Goal: Transaction & Acquisition: Obtain resource

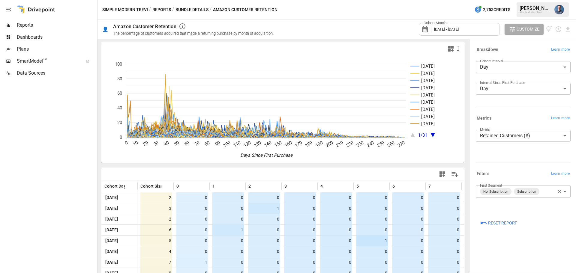
click at [521, 0] on body "Reports Dashboards Plans SmartModel ™ Data Sources Simple Modern Trevi / Report…" at bounding box center [288, 0] width 576 height 0
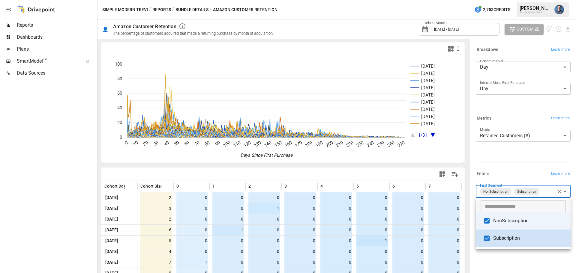
type input "**********"
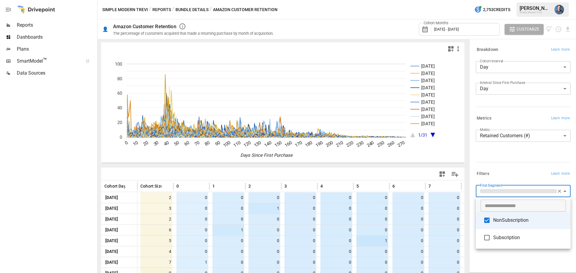
click at [512, 259] on div at bounding box center [288, 136] width 576 height 273
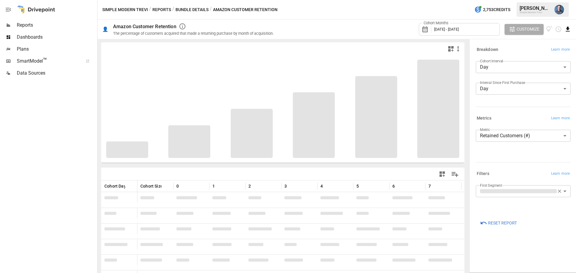
click at [568, 29] on icon "Download report" at bounding box center [568, 29] width 4 height 5
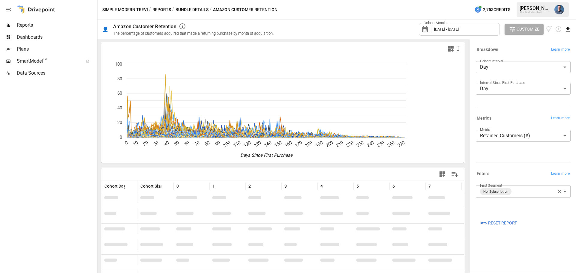
click at [567, 29] on icon "Download report" at bounding box center [568, 29] width 4 height 5
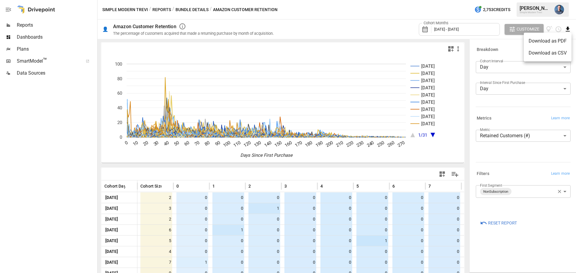
click at [545, 235] on div at bounding box center [288, 136] width 576 height 273
click at [566, 29] on icon "Download report" at bounding box center [568, 29] width 4 height 5
click at [549, 52] on li "Download as CSV" at bounding box center [548, 53] width 48 height 12
click at [519, 0] on body "Reports Dashboards Plans SmartModel ™ Data Sources Simple Modern Trevi / Report…" at bounding box center [288, 0] width 576 height 0
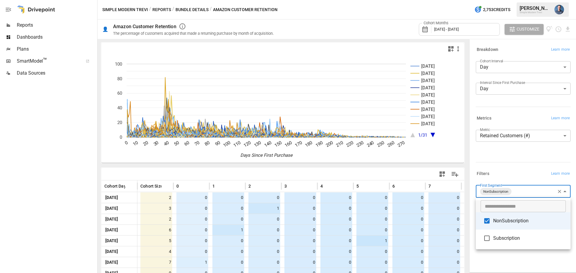
click at [503, 222] on span "NonSubscription" at bounding box center [529, 220] width 73 height 7
click at [502, 238] on span "Subscription" at bounding box center [529, 238] width 73 height 7
type input "**********"
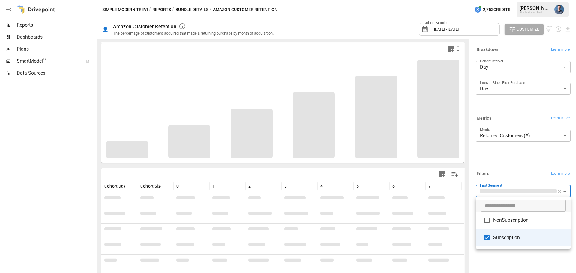
click at [80, 147] on div at bounding box center [288, 136] width 576 height 273
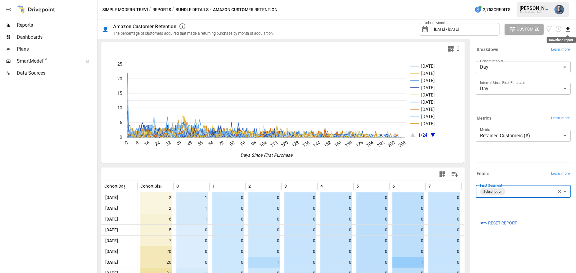
click at [567, 31] on icon "Download report" at bounding box center [567, 29] width 7 height 7
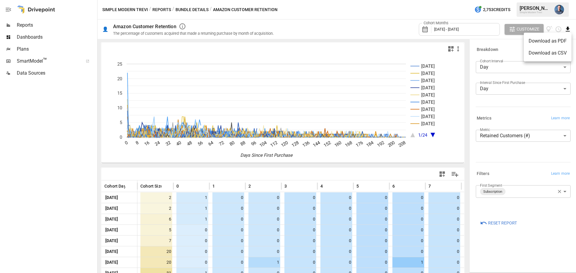
click at [551, 53] on li "Download as CSV" at bounding box center [548, 53] width 48 height 12
click at [158, 8] on button "Reports" at bounding box center [161, 9] width 19 height 7
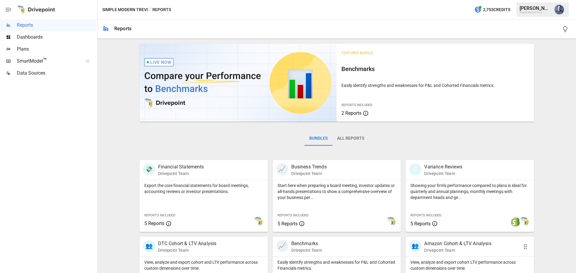
scroll to position [115, 0]
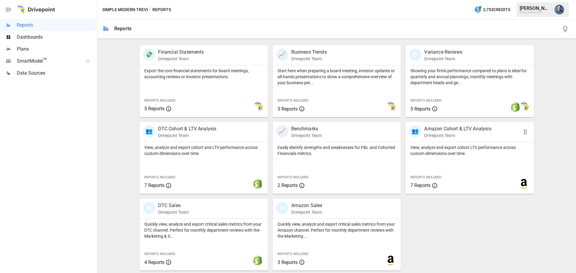
click at [474, 152] on p "View, analyze and export cohort LTV performance across custom dimensions over t…" at bounding box center [469, 151] width 119 height 12
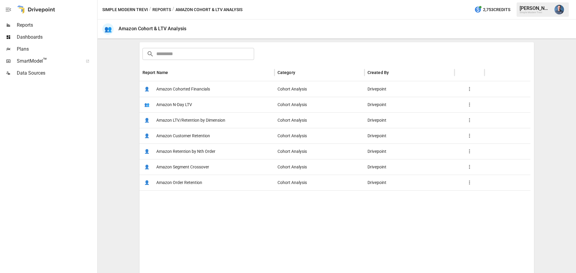
scroll to position [90, 0]
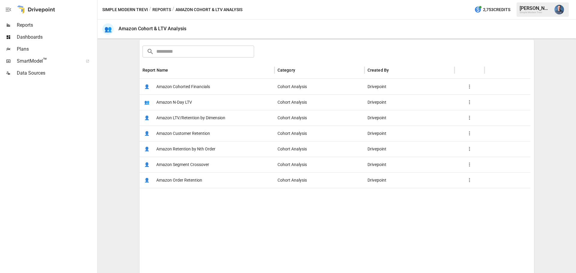
click at [186, 179] on span "Amazon Order Retention" at bounding box center [179, 180] width 46 height 15
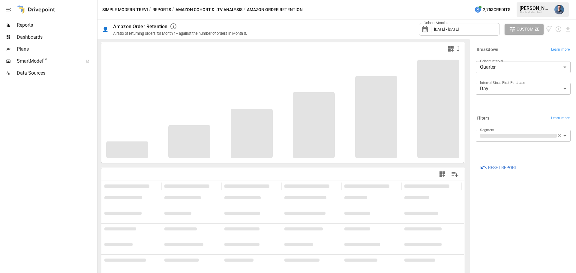
click at [457, 29] on span "January 2025 - December 2025" at bounding box center [446, 29] width 25 height 4
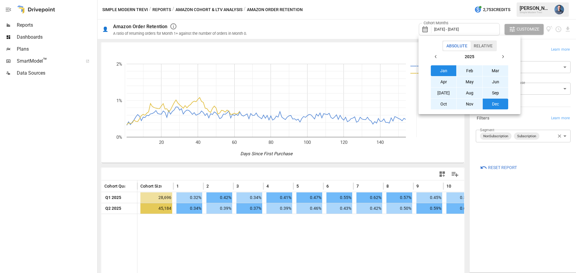
click at [469, 82] on button "May" at bounding box center [469, 81] width 26 height 11
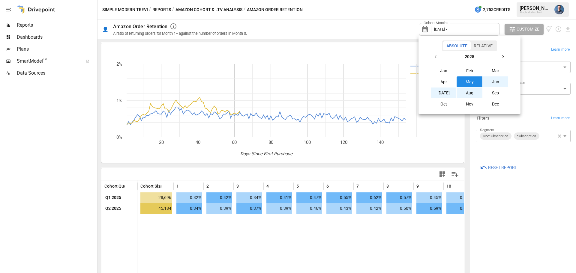
click at [476, 91] on button "Aug" at bounding box center [469, 93] width 26 height 11
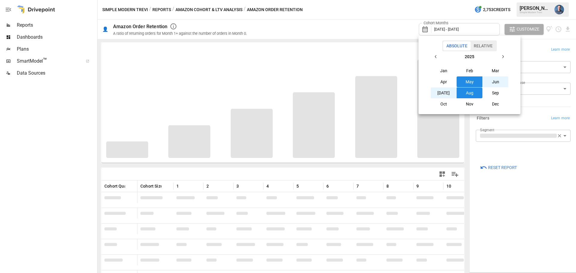
click at [539, 209] on div at bounding box center [288, 136] width 576 height 273
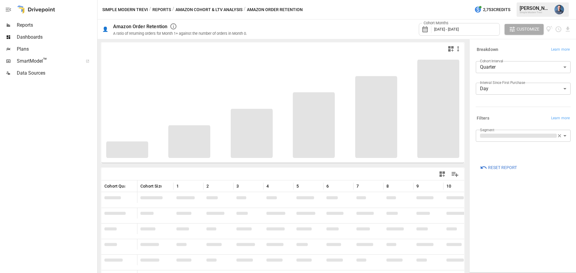
click at [504, 0] on body "**********" at bounding box center [288, 0] width 576 height 0
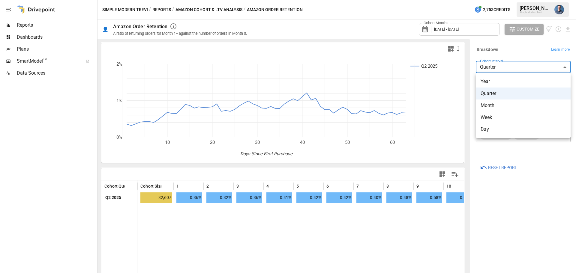
drag, startPoint x: 494, startPoint y: 127, endPoint x: 492, endPoint y: 80, distance: 47.7
click at [492, 80] on ul "Year Quarter Month Week Day" at bounding box center [523, 105] width 95 height 65
click at [492, 78] on span "Year" at bounding box center [522, 81] width 85 height 7
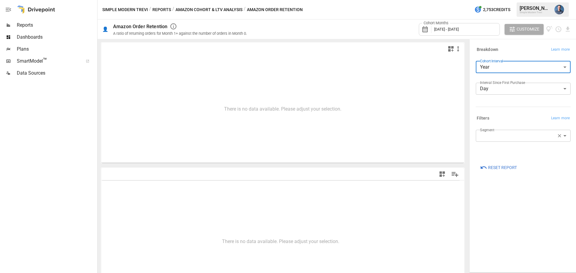
click at [502, 0] on body "**********" at bounding box center [288, 0] width 576 height 0
click at [500, 127] on span "Day" at bounding box center [522, 129] width 85 height 7
type input "***"
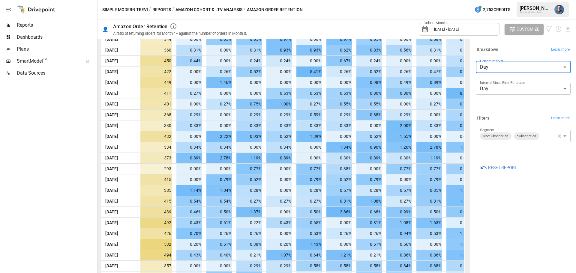
scroll to position [1075, 0]
click at [161, 11] on button "Reports" at bounding box center [161, 9] width 19 height 7
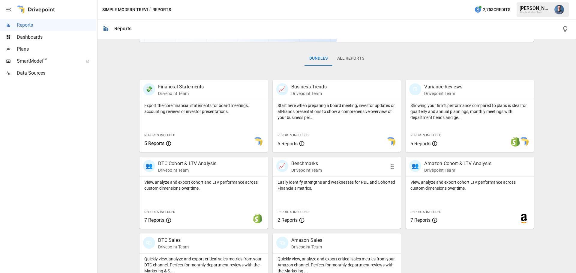
scroll to position [115, 0]
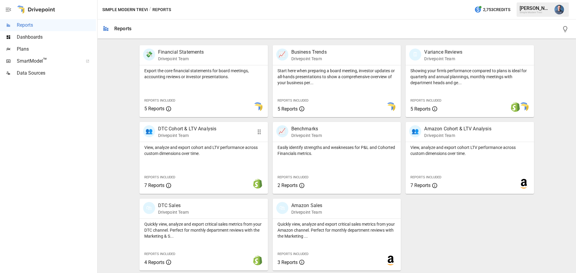
click at [205, 141] on div "👥 DTC Cohort & LTV Analysis Drivepoint Team" at bounding box center [203, 132] width 128 height 20
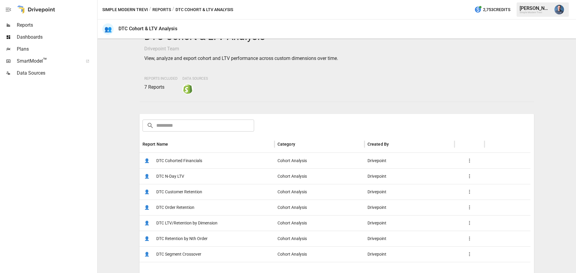
scroll to position [30, 0]
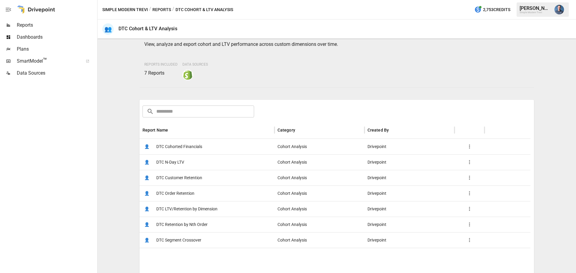
click at [196, 211] on span "DTC LTV/Retention by Dimension" at bounding box center [186, 209] width 61 height 15
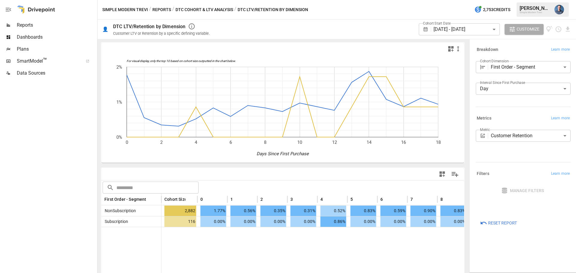
click at [447, 0] on body "**********" at bounding box center [288, 0] width 576 height 0
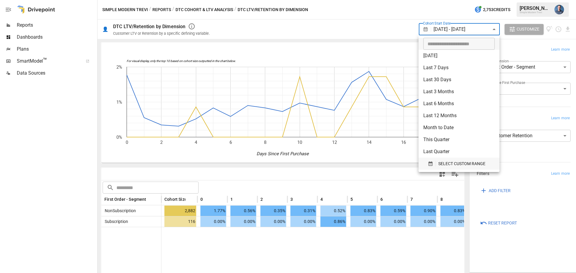
click at [447, 160] on span "SELECT CUSTOM RANGE" at bounding box center [461, 163] width 47 height 7
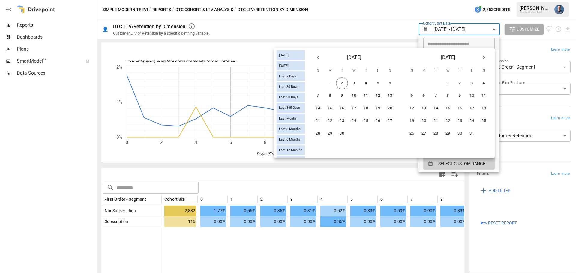
click at [319, 57] on icon "Previous month" at bounding box center [317, 57] width 7 height 7
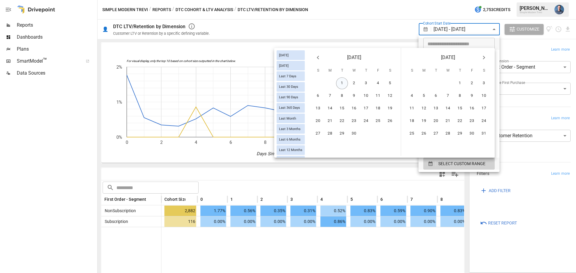
click at [342, 81] on button "1" at bounding box center [342, 83] width 12 height 12
click at [481, 59] on icon "Next month" at bounding box center [483, 57] width 7 height 7
click at [414, 145] on button "31" at bounding box center [411, 146] width 12 height 12
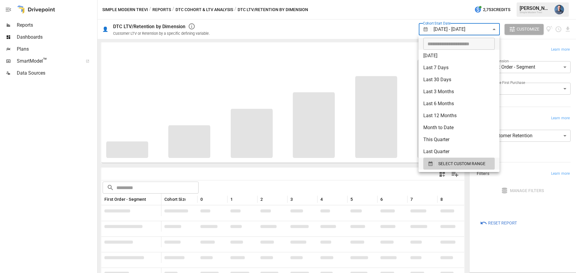
click at [347, 178] on div at bounding box center [288, 136] width 576 height 273
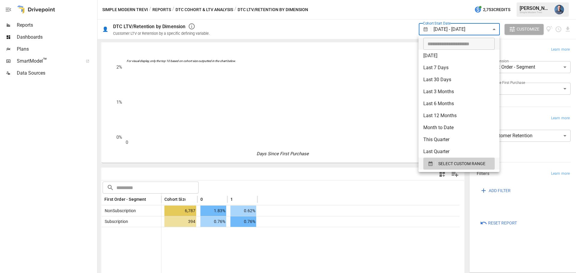
click at [451, 0] on body "**********" at bounding box center [288, 0] width 576 height 0
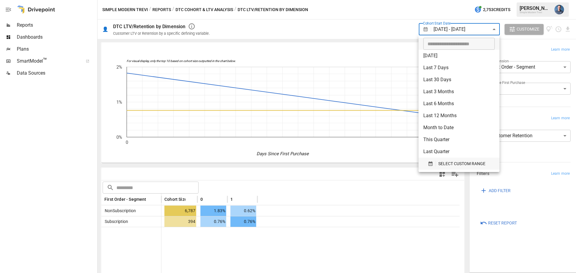
click at [454, 162] on span "SELECT CUSTOM RANGE" at bounding box center [461, 163] width 47 height 7
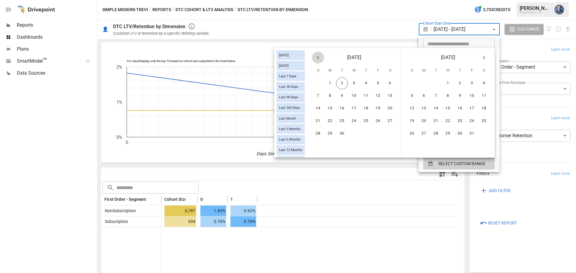
click at [319, 58] on icon "Previous month" at bounding box center [317, 57] width 7 height 7
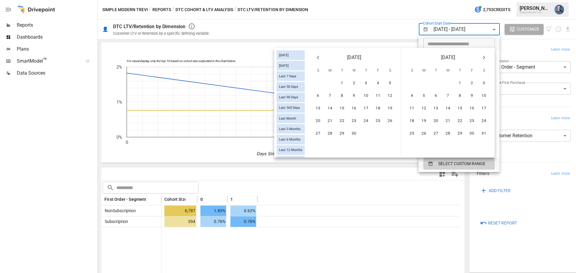
click at [319, 58] on icon "Previous month" at bounding box center [317, 57] width 7 height 7
click at [318, 57] on icon "Previous month" at bounding box center [317, 57] width 7 height 7
click at [350, 85] on button "1" at bounding box center [354, 83] width 12 height 12
click at [485, 58] on icon "Next month" at bounding box center [483, 57] width 7 height 7
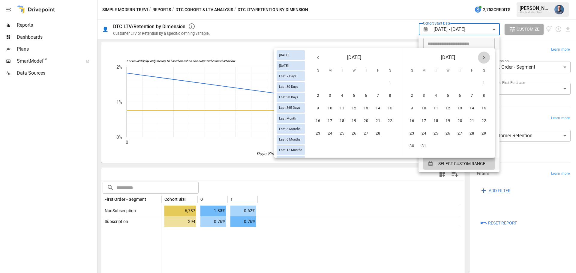
click at [485, 58] on icon "Next month" at bounding box center [483, 57] width 7 height 7
click at [450, 109] on button "16" at bounding box center [448, 109] width 12 height 12
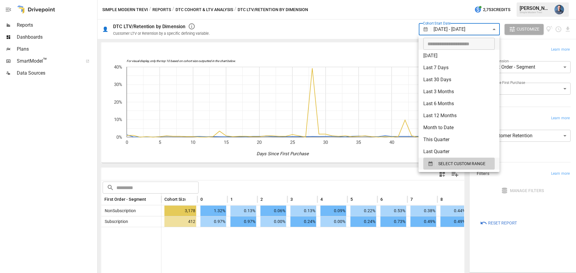
click at [266, 173] on div at bounding box center [288, 136] width 576 height 273
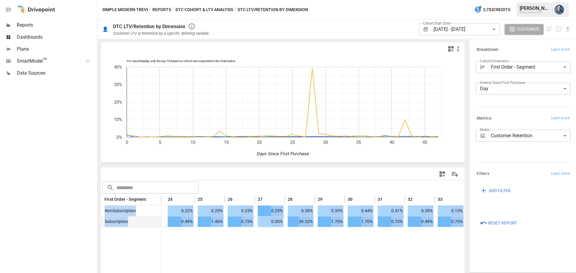
scroll to position [0, 767]
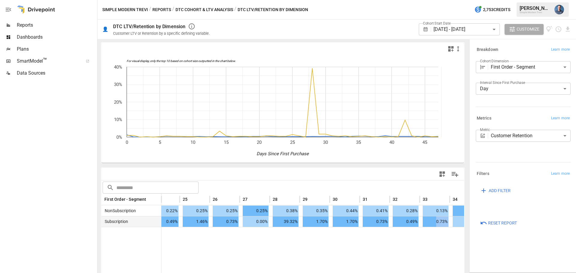
drag, startPoint x: 377, startPoint y: 227, endPoint x: 426, endPoint y: 222, distance: 49.7
click at [426, 222] on div "First Order - Segment 24 25 26 27 28 29 30 31 32 33 34 35 36 37 NonSubscription…" at bounding box center [282, 242] width 363 height 97
click at [414, 228] on div at bounding box center [131, 259] width 1475 height 64
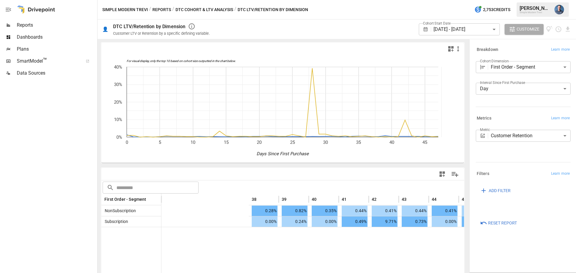
scroll to position [0, 1177]
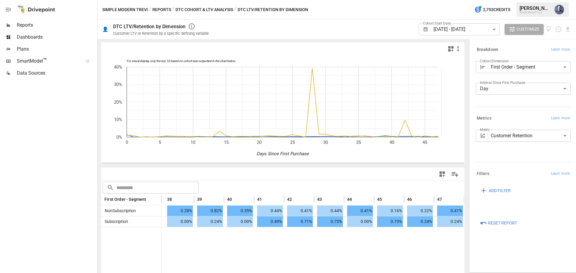
drag, startPoint x: 381, startPoint y: 240, endPoint x: 435, endPoint y: 240, distance: 54.3
click at [464, 0] on body "**********" at bounding box center [288, 0] width 576 height 0
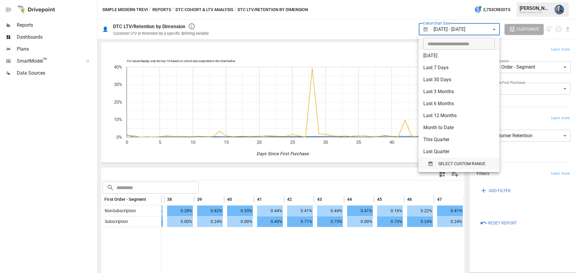
click at [445, 161] on span "SELECT CUSTOM RANGE" at bounding box center [461, 163] width 47 height 7
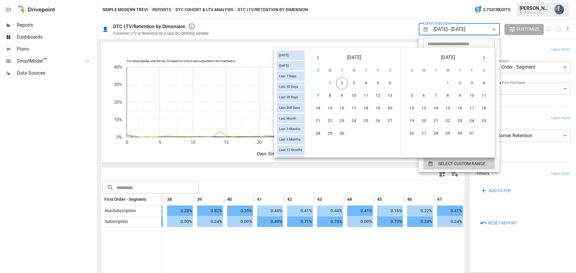
click at [465, 34] on div at bounding box center [288, 136] width 576 height 273
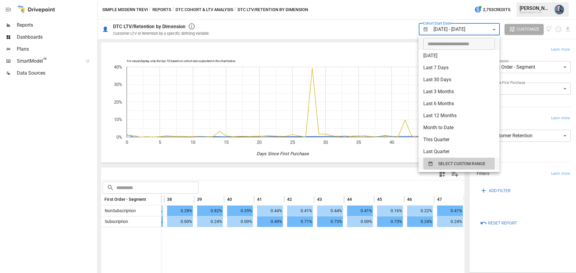
drag, startPoint x: 458, startPoint y: 31, endPoint x: 462, endPoint y: 31, distance: 3.9
click at [462, 0] on body "**********" at bounding box center [288, 0] width 576 height 0
type input "**********"
click at [480, 46] on input "**********" at bounding box center [456, 44] width 67 height 12
click at [463, 168] on button "SELECT CUSTOM RANGE" at bounding box center [458, 164] width 71 height 12
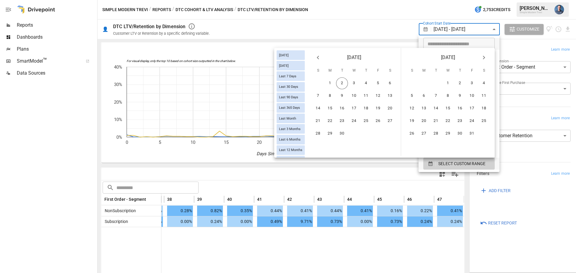
click at [318, 58] on icon "Previous month" at bounding box center [317, 57] width 7 height 7
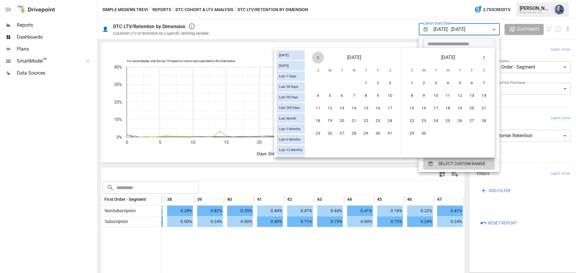
click at [318, 58] on icon "Previous month" at bounding box center [317, 57] width 7 height 7
click at [318, 96] on button "8" at bounding box center [318, 96] width 12 height 12
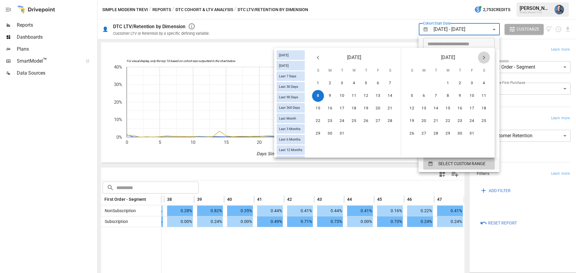
click at [482, 58] on icon "Next month" at bounding box center [483, 57] width 7 height 7
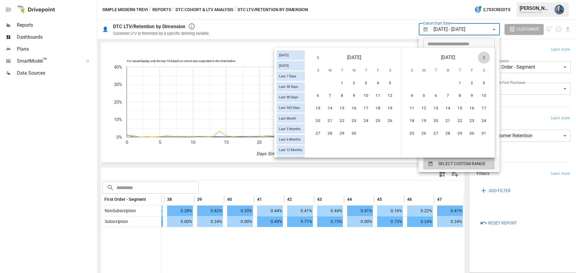
click at [482, 58] on icon "Next month" at bounding box center [483, 57] width 7 height 7
click at [424, 135] on button "30" at bounding box center [424, 134] width 12 height 12
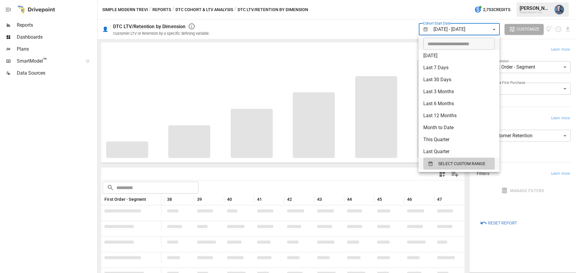
click at [549, 242] on div at bounding box center [288, 136] width 576 height 273
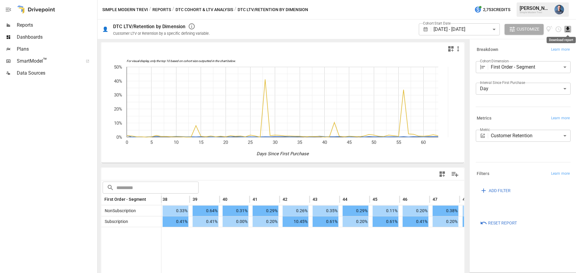
click at [568, 28] on icon "Download report" at bounding box center [568, 29] width 4 height 5
click at [549, 55] on li "Download as CSV" at bounding box center [548, 53] width 48 height 12
